Goal: Task Accomplishment & Management: Manage account settings

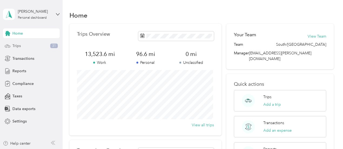
click at [19, 45] on span "Trips" at bounding box center [16, 46] width 8 height 6
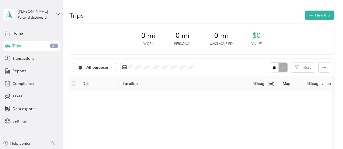
click at [19, 45] on span "Trips" at bounding box center [16, 46] width 8 height 6
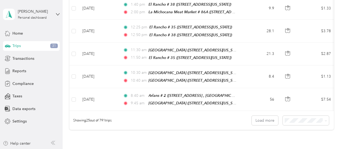
scroll to position [552, 0]
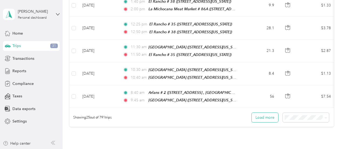
click at [269, 113] on button "Load more" at bounding box center [265, 117] width 26 height 9
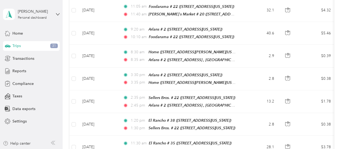
scroll to position [1075, 0]
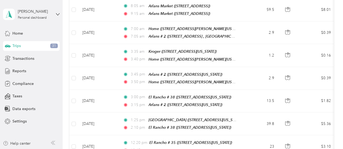
scroll to position [1527, 0]
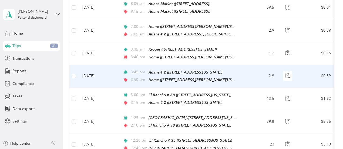
click at [197, 77] on div "Home ([STREET_ADDRESS][PERSON_NAME][US_STATE])" at bounding box center [192, 80] width 88 height 6
click at [137, 69] on span "3:45 pm" at bounding box center [138, 72] width 15 height 6
click at [137, 148] on div at bounding box center [170, 149] width 340 height 0
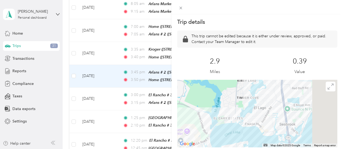
click at [73, 34] on div "Trip details This trip cannot be edited because it is either under review, appr…" at bounding box center [171, 74] width 343 height 149
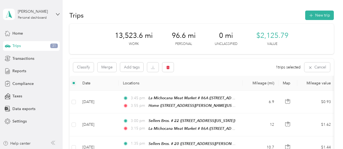
click at [203, 71] on div "Classify Merge Add tags 1 trips selected Cancel" at bounding box center [201, 67] width 264 height 17
click at [228, 67] on div "Classify Merge Add tags 1 trips selected Cancel" at bounding box center [201, 67] width 264 height 17
click at [29, 70] on div "Reports" at bounding box center [31, 71] width 57 height 10
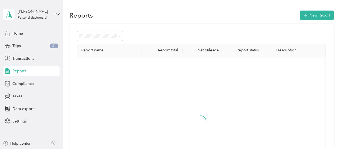
click at [29, 70] on div "Reports" at bounding box center [31, 71] width 57 height 10
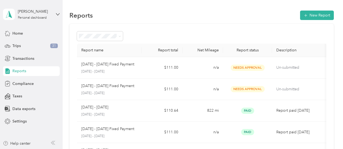
click at [29, 70] on div "Reports" at bounding box center [31, 71] width 57 height 10
drag, startPoint x: 29, startPoint y: 70, endPoint x: 63, endPoint y: 108, distance: 51.2
click at [63, 108] on section "Luis De Leon Personal dashboard Home Trips 31 Transactions Reports Compliance T…" at bounding box center [170, 74] width 340 height 149
click at [315, 15] on button "New Report" at bounding box center [317, 15] width 34 height 9
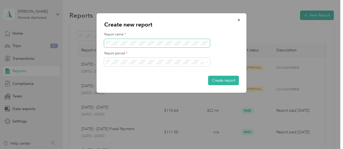
click at [156, 45] on span at bounding box center [157, 43] width 106 height 9
click at [169, 79] on div "Create report" at bounding box center [171, 80] width 135 height 9
click at [135, 80] on span "Sep 16 - 30, 2025" at bounding box center [121, 80] width 27 height 5
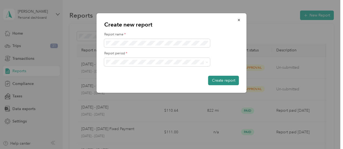
click at [223, 82] on button "Create report" at bounding box center [223, 80] width 31 height 9
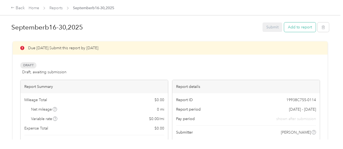
click at [295, 26] on button "Add to report" at bounding box center [300, 26] width 32 height 9
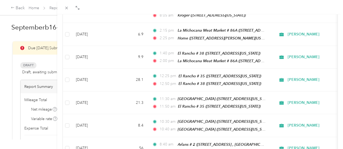
scroll to position [526, 0]
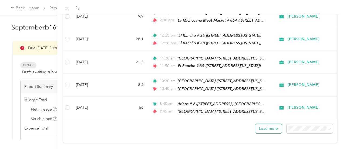
click at [267, 124] on button "Load more" at bounding box center [268, 128] width 26 height 9
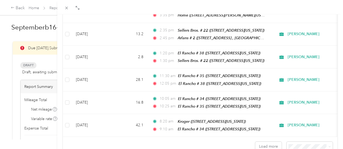
scroll to position [1079, 0]
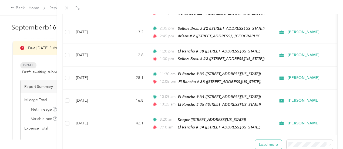
click at [263, 140] on button "Load more" at bounding box center [268, 144] width 26 height 9
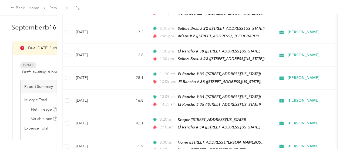
click at [337, 99] on div "Add to Septemberb16-30,2025 New trip New expense Trips Expenses Acosta Date Mil…" at bounding box center [200, 88] width 286 height 149
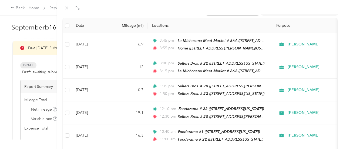
scroll to position [0, 0]
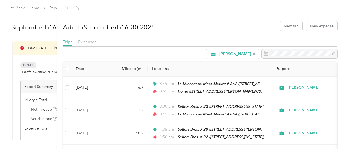
click at [29, 66] on div "Add to Septemberb16-30,2025 New trip New expense Trips Expenses Acosta Date Mil…" at bounding box center [171, 74] width 343 height 149
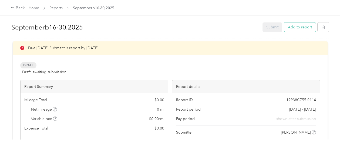
click at [299, 29] on button "Add to report" at bounding box center [300, 26] width 32 height 9
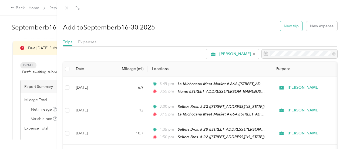
click at [285, 26] on button "New trip" at bounding box center [291, 25] width 22 height 9
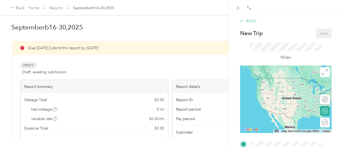
click at [241, 21] on icon at bounding box center [242, 21] width 4 height 2
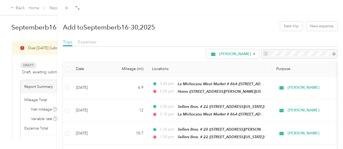
click at [251, 22] on div "Add to Septemberb16-30,2025 New trip New expense" at bounding box center [200, 26] width 274 height 16
click at [219, 54] on span "[PERSON_NAME]" at bounding box center [235, 54] width 32 height 4
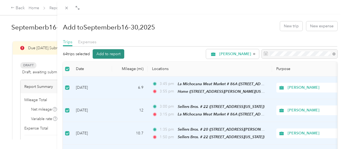
click at [124, 53] on button "Add to report" at bounding box center [109, 53] width 32 height 9
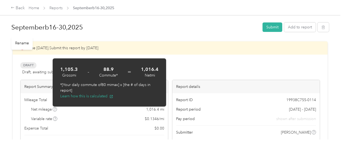
click at [166, 32] on h1 "Septemberb16-30,2025" at bounding box center [134, 27] width 247 height 13
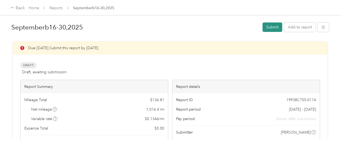
click at [270, 27] on button "Submit" at bounding box center [272, 26] width 20 height 9
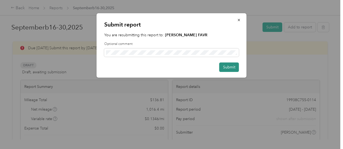
click at [227, 66] on button "Submit" at bounding box center [229, 66] width 20 height 9
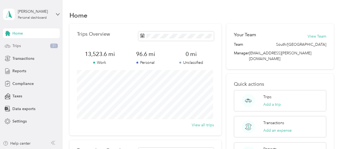
click at [18, 46] on span "Trips" at bounding box center [16, 46] width 8 height 6
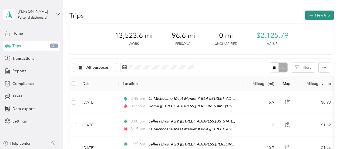
click at [316, 15] on button "New trip" at bounding box center [319, 15] width 29 height 9
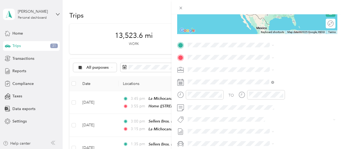
scroll to position [90, 0]
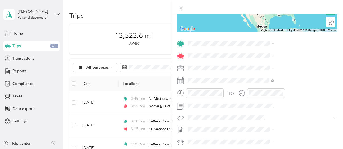
click at [248, 70] on icon at bounding box center [249, 68] width 5 height 5
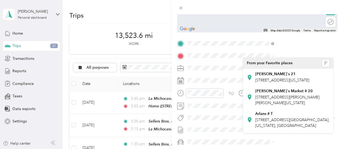
scroll to position [0, 0]
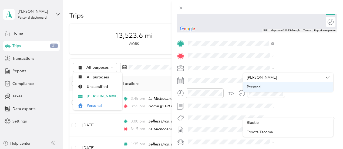
drag, startPoint x: 331, startPoint y: 75, endPoint x: 332, endPoint y: 87, distance: 11.6
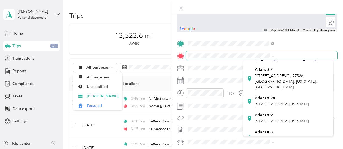
scroll to position [75, 0]
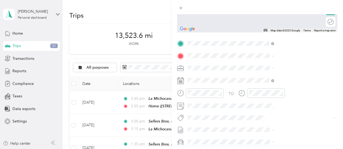
click at [250, 84] on div "Arlans # 2 [STREET_ADDRESS] , [GEOGRAPHIC_DATA], [GEOGRAPHIC_DATA], [US_STATE],…" at bounding box center [288, 73] width 83 height 25
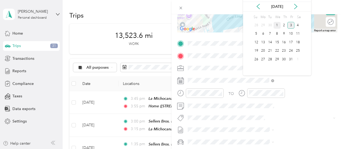
click at [275, 25] on div "1" at bounding box center [276, 25] width 7 height 7
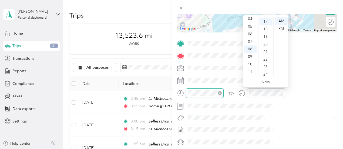
scroll to position [128, 0]
click at [251, 40] on div "07" at bounding box center [250, 42] width 13 height 8
click at [265, 21] on div "00" at bounding box center [265, 21] width 13 height 8
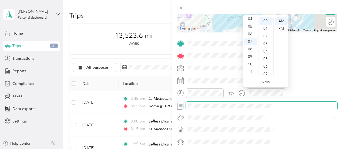
click at [285, 109] on span at bounding box center [261, 105] width 151 height 9
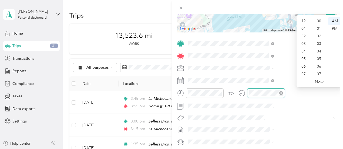
scroll to position [32, 0]
click at [302, 40] on div "07" at bounding box center [303, 42] width 13 height 8
click at [319, 49] on div "05" at bounding box center [319, 49] width 13 height 8
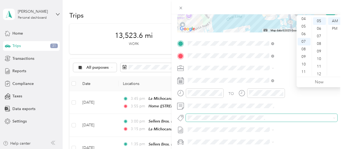
click at [295, 120] on span at bounding box center [257, 118] width 143 height 6
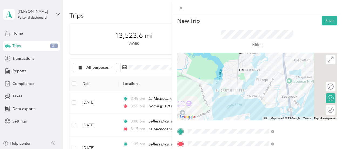
scroll to position [0, 0]
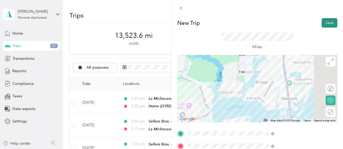
click at [325, 22] on button "Save" at bounding box center [329, 22] width 16 height 9
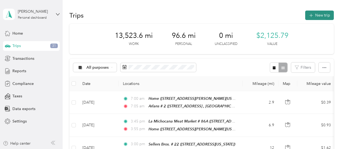
click at [319, 16] on button "New trip" at bounding box center [319, 15] width 29 height 9
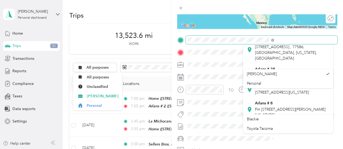
scroll to position [85, 0]
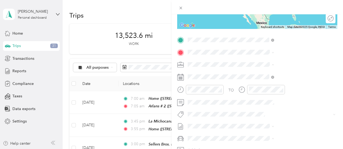
click at [249, 59] on div "Arlans # 2 [STREET_ADDRESS] , [GEOGRAPHIC_DATA], [GEOGRAPHIC_DATA], [US_STATE],…" at bounding box center [288, 47] width 83 height 25
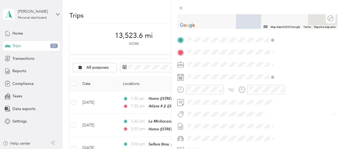
click at [249, 77] on icon at bounding box center [249, 74] width 5 height 5
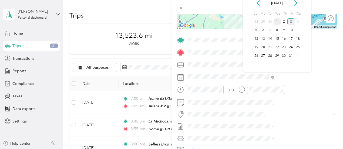
click at [276, 22] on div "1" at bounding box center [276, 21] width 7 height 7
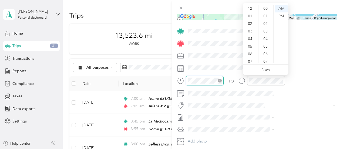
scroll to position [32, 0]
click at [249, 28] on div "07" at bounding box center [250, 29] width 13 height 8
click at [265, 46] on div "45" at bounding box center [265, 47] width 13 height 8
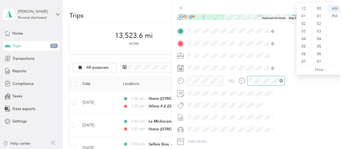
scroll to position [32, 0]
click at [304, 38] on div "08" at bounding box center [303, 37] width 13 height 8
click at [318, 49] on div "30" at bounding box center [319, 49] width 13 height 8
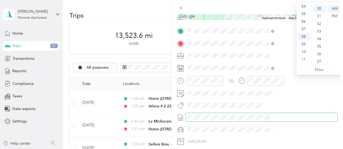
click at [305, 120] on span at bounding box center [261, 117] width 151 height 9
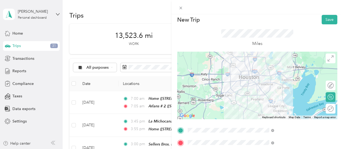
scroll to position [0, 0]
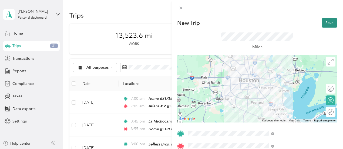
click at [326, 23] on button "Save" at bounding box center [329, 22] width 16 height 9
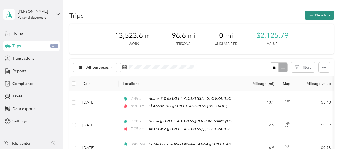
click at [320, 12] on button "New trip" at bounding box center [319, 15] width 29 height 9
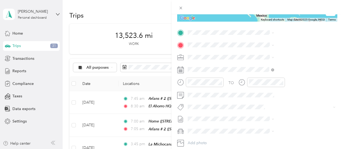
scroll to position [101, 0]
click at [249, 57] on icon at bounding box center [249, 54] width 5 height 5
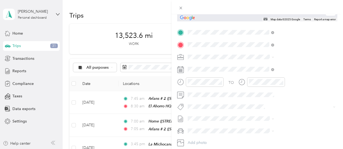
click at [249, 109] on icon at bounding box center [249, 105] width 5 height 5
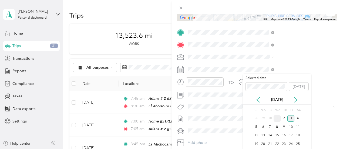
click at [277, 118] on div "1" at bounding box center [276, 118] width 7 height 7
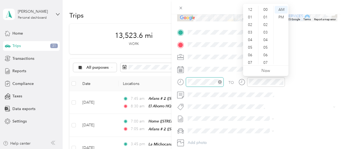
scroll to position [32, 0]
click at [249, 52] on div "10" at bounding box center [250, 53] width 13 height 8
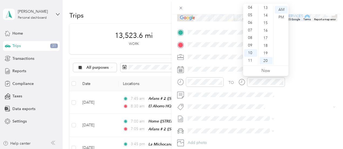
scroll to position [0, 0]
click at [265, 9] on div "00" at bounding box center [265, 10] width 13 height 8
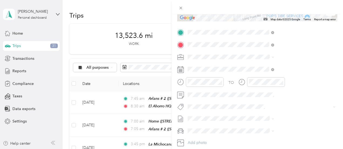
click at [289, 113] on div "TO Add photo" at bounding box center [257, 93] width 160 height 130
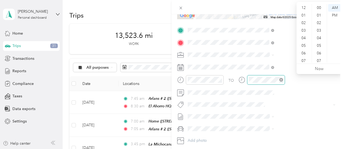
scroll to position [32, 0]
click at [304, 51] on div "10" at bounding box center [303, 51] width 13 height 8
click at [320, 45] on div "05" at bounding box center [319, 46] width 13 height 8
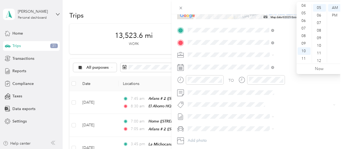
click at [309, 121] on div "TO Add photo" at bounding box center [257, 91] width 160 height 130
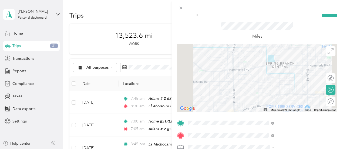
scroll to position [0, 0]
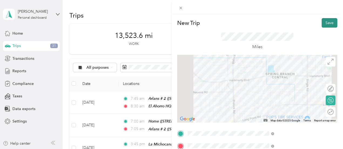
click at [326, 23] on button "Save" at bounding box center [329, 22] width 16 height 9
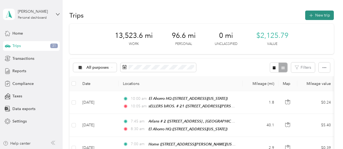
click at [320, 16] on button "New trip" at bounding box center [319, 15] width 29 height 9
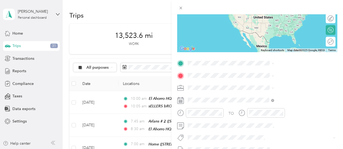
scroll to position [73, 0]
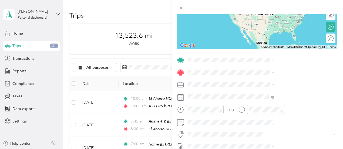
click at [250, 123] on icon at bounding box center [250, 119] width 4 height 5
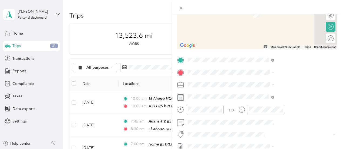
click at [250, 131] on span at bounding box center [257, 134] width 143 height 6
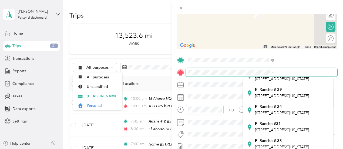
scroll to position [72, 0]
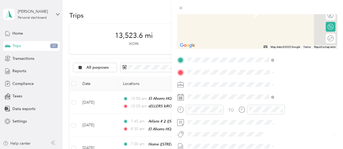
click at [249, 141] on div "[GEOGRAPHIC_DATA][STREET_ADDRESS][US_STATE][GEOGRAPHIC_DATA]" at bounding box center [288, 142] width 83 height 13
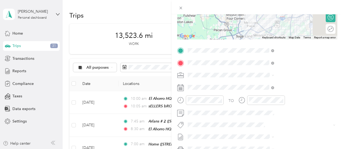
scroll to position [90, 0]
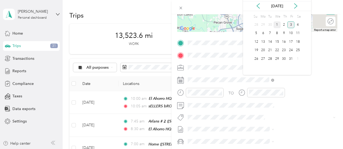
click at [277, 24] on div "1" at bounding box center [276, 24] width 7 height 7
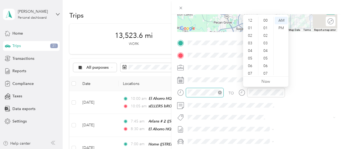
scroll to position [32, 0]
click at [250, 73] on div "11" at bounding box center [250, 71] width 13 height 8
click at [266, 20] on div "00" at bounding box center [265, 21] width 13 height 8
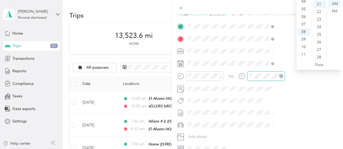
scroll to position [159, 0]
click at [303, 54] on div "11" at bounding box center [303, 55] width 13 height 8
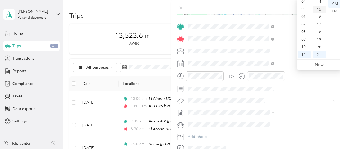
click at [319, 9] on div "15" at bounding box center [319, 10] width 13 height 8
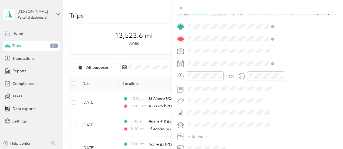
scroll to position [0, 0]
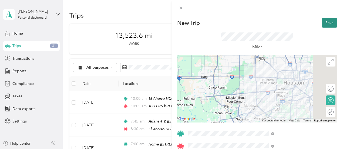
click at [326, 21] on button "Save" at bounding box center [329, 22] width 16 height 9
